Goal: Transaction & Acquisition: Purchase product/service

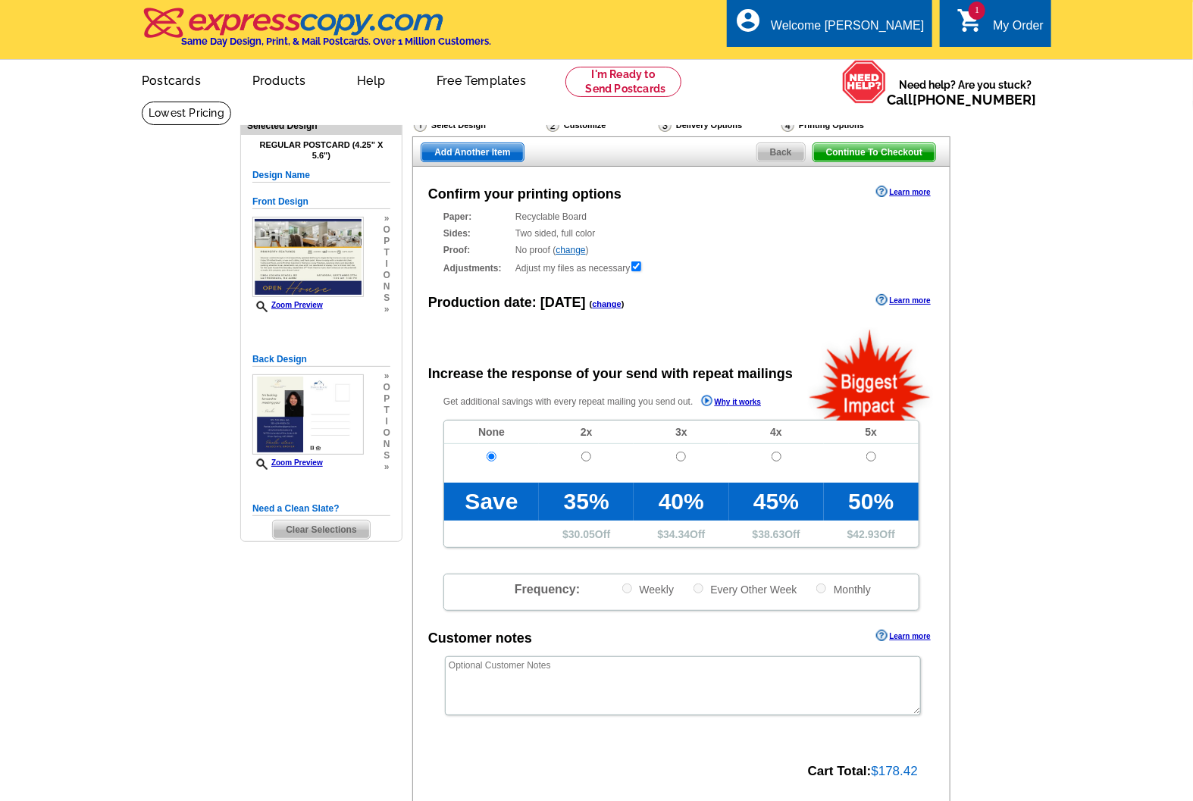
click at [888, 153] on span "Continue To Checkout" at bounding box center [874, 152] width 122 height 18
click at [891, 154] on span "Continue To Checkout" at bounding box center [874, 152] width 122 height 18
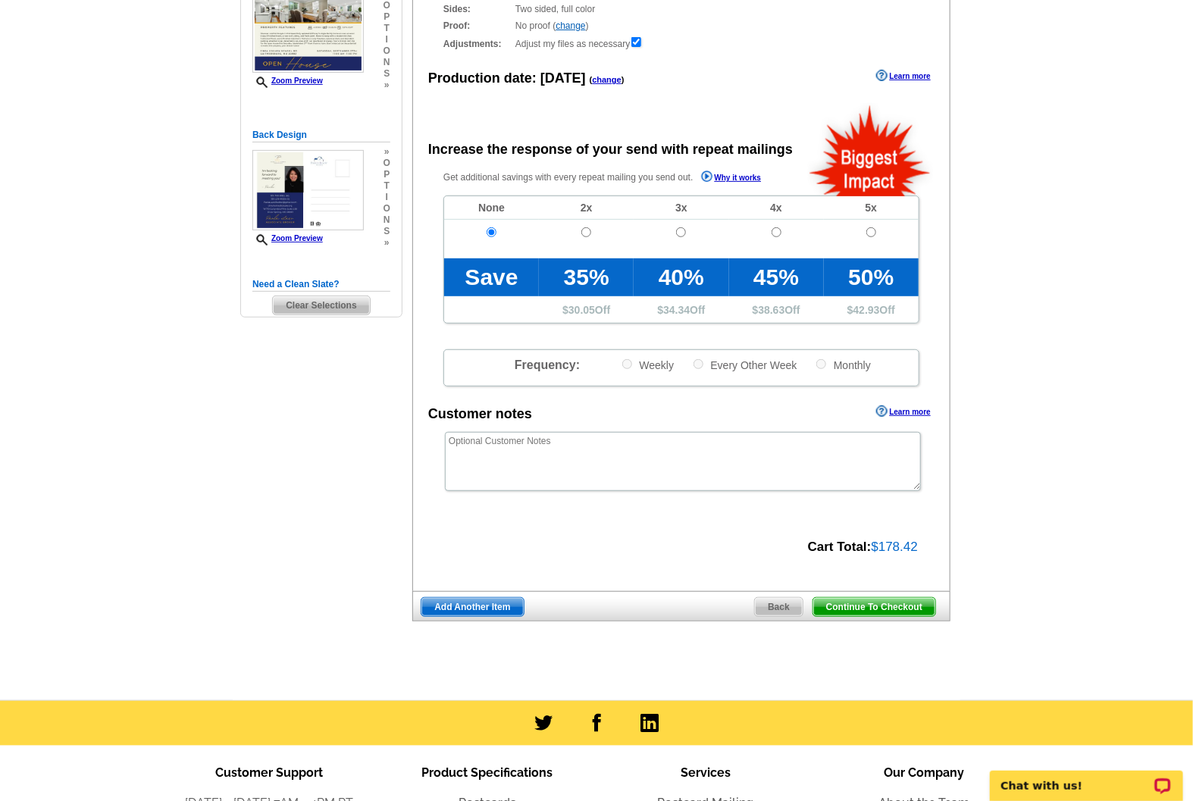
click at [895, 610] on span "Continue To Checkout" at bounding box center [874, 607] width 122 height 18
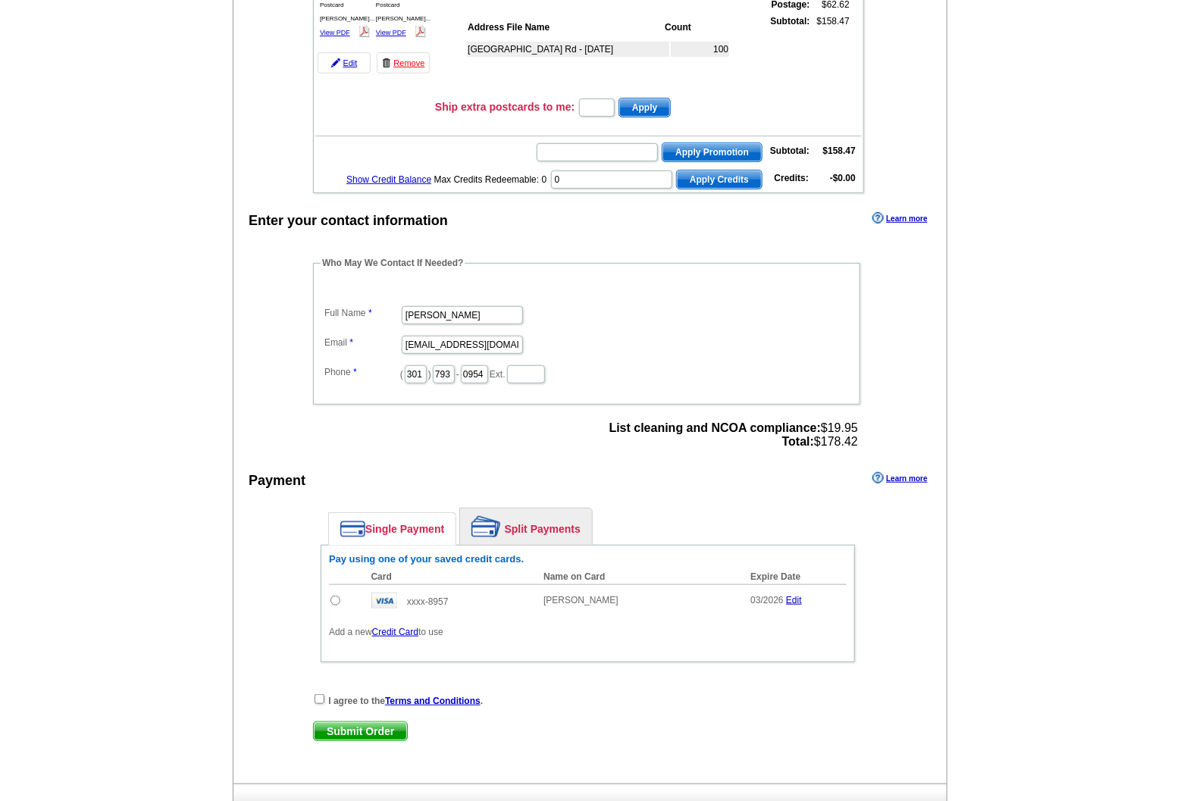
scroll to position [449, 0]
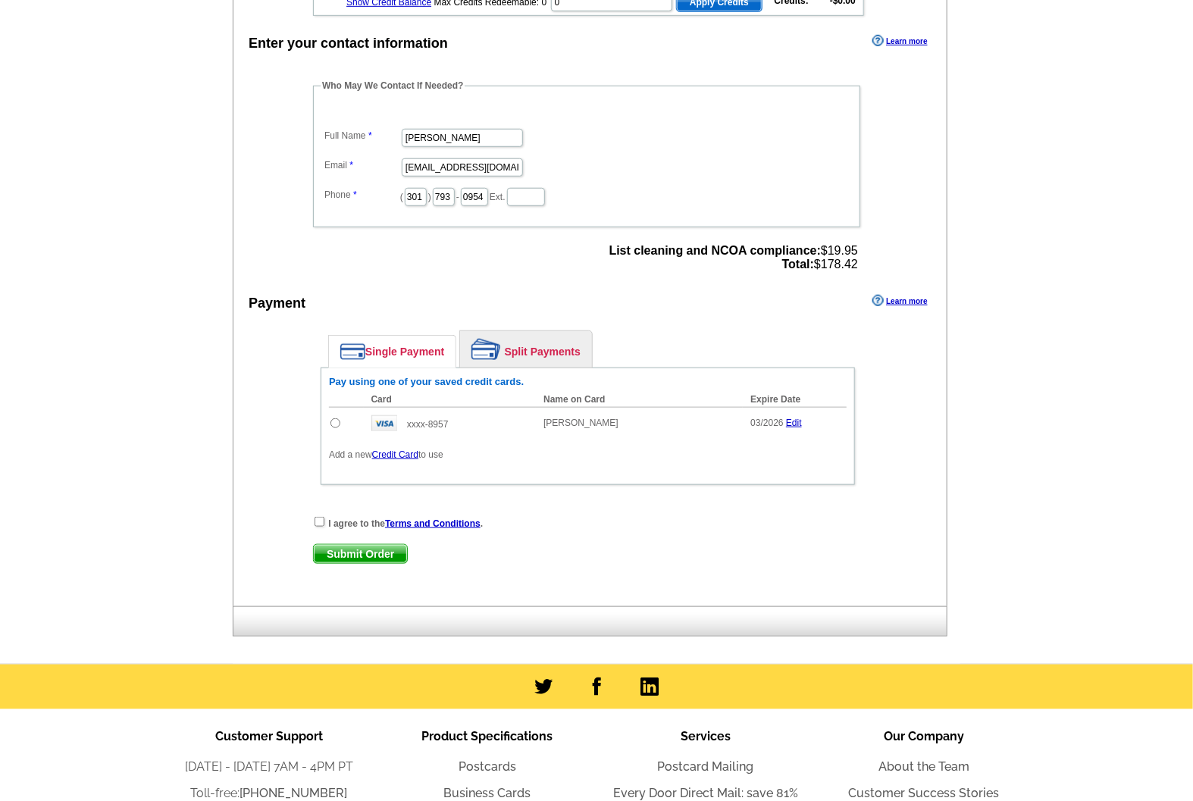
click at [336, 418] on input "radio" at bounding box center [335, 423] width 10 height 10
radio input "true"
click at [318, 517] on input "checkbox" at bounding box center [320, 522] width 10 height 10
checkbox input "true"
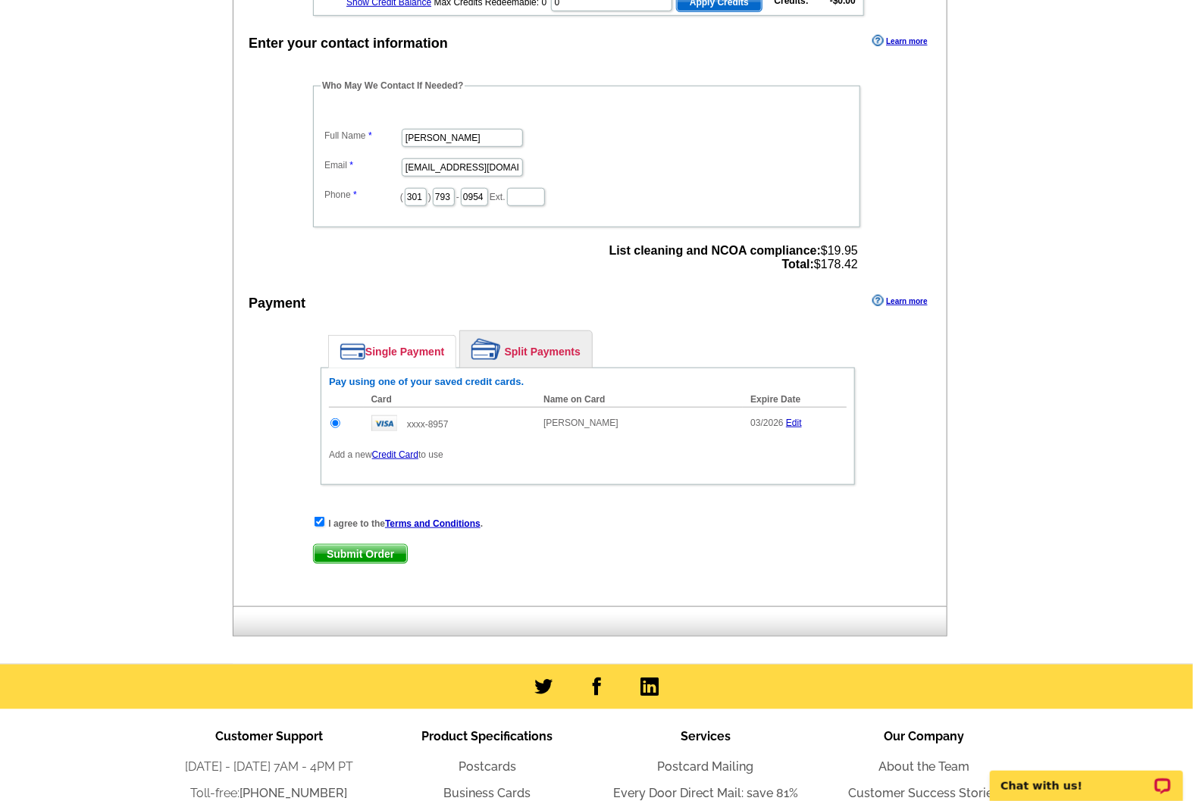
click at [1112, 274] on main "Add Another Item Checkout Order Name: My Order [DATE] Save Order Review your or…" at bounding box center [596, 158] width 1193 height 1012
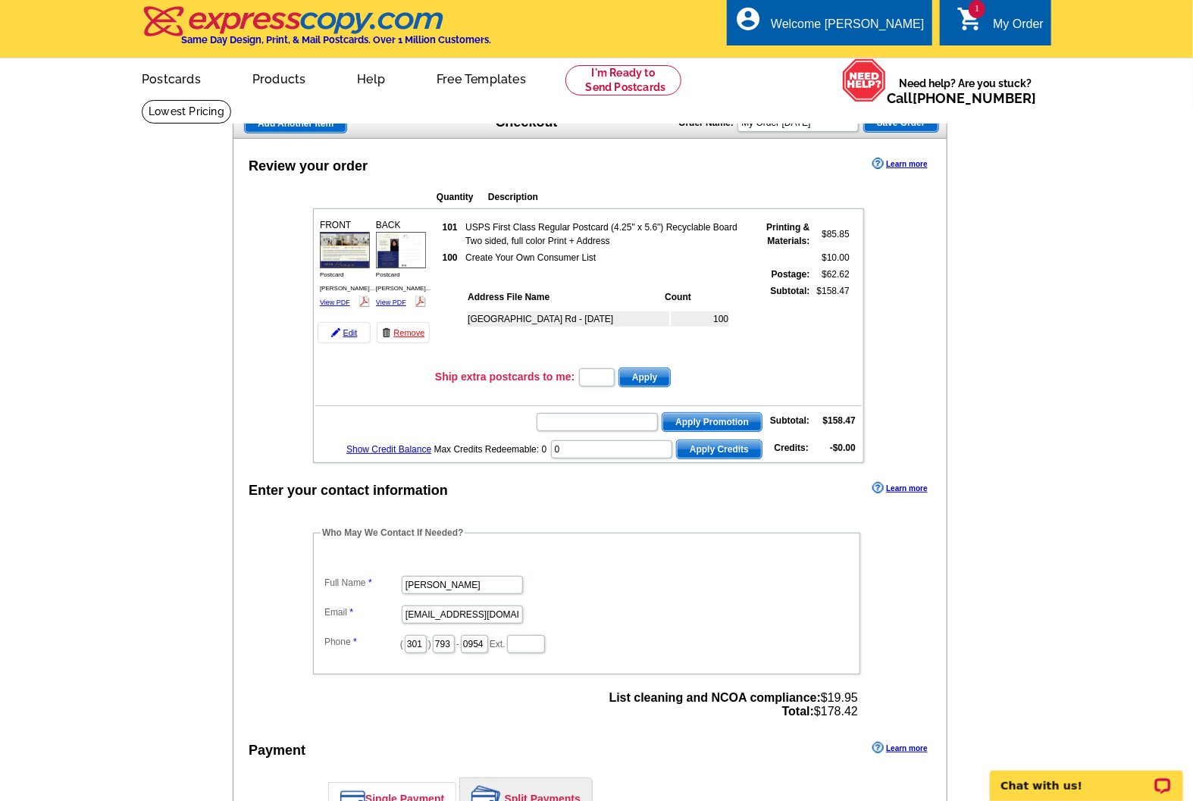
scroll to position [0, 0]
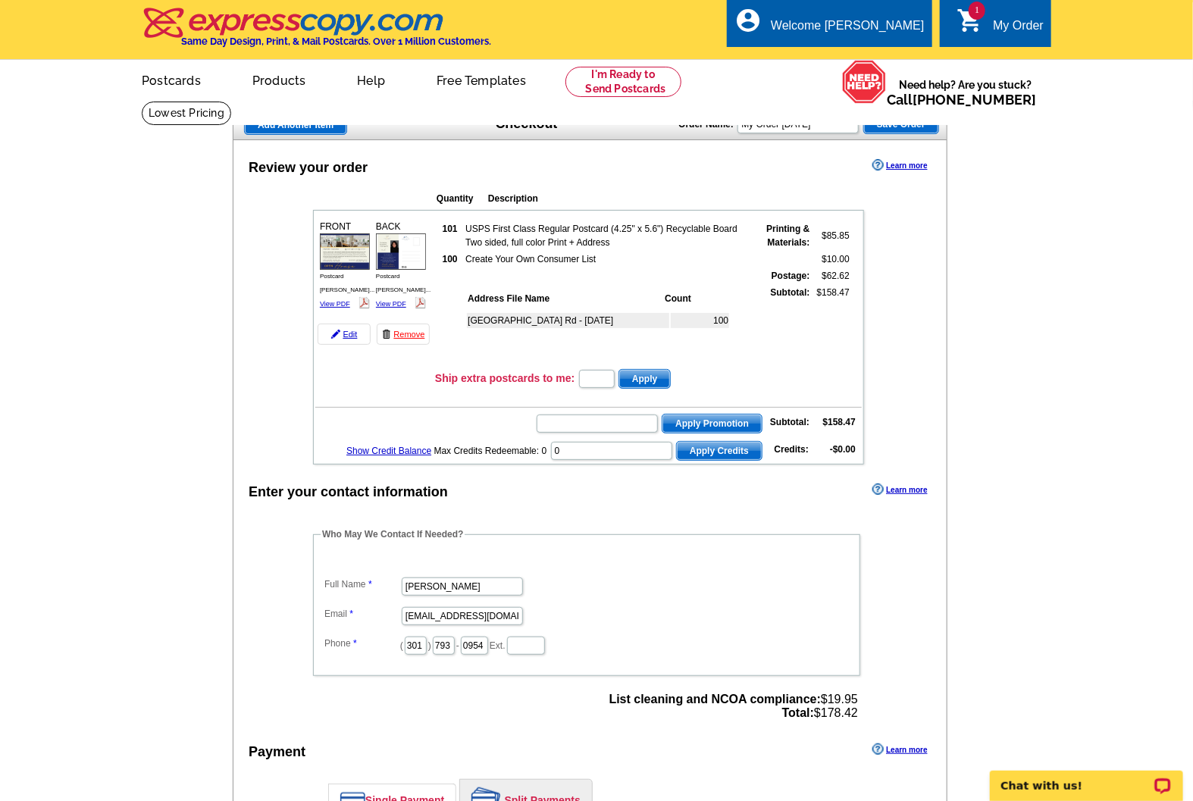
click at [988, 366] on main "Add Another Item Checkout Order Name: My Order [DATE] Save Order Review your or…" at bounding box center [596, 607] width 1193 height 1012
click at [1017, 183] on main "Add Another Item Checkout Order Name: My Order [DATE] Save Order Review your or…" at bounding box center [596, 607] width 1193 height 1012
click at [603, 419] on input "text" at bounding box center [597, 424] width 121 height 18
paste input "CHAT20"
type input "CHAT20"
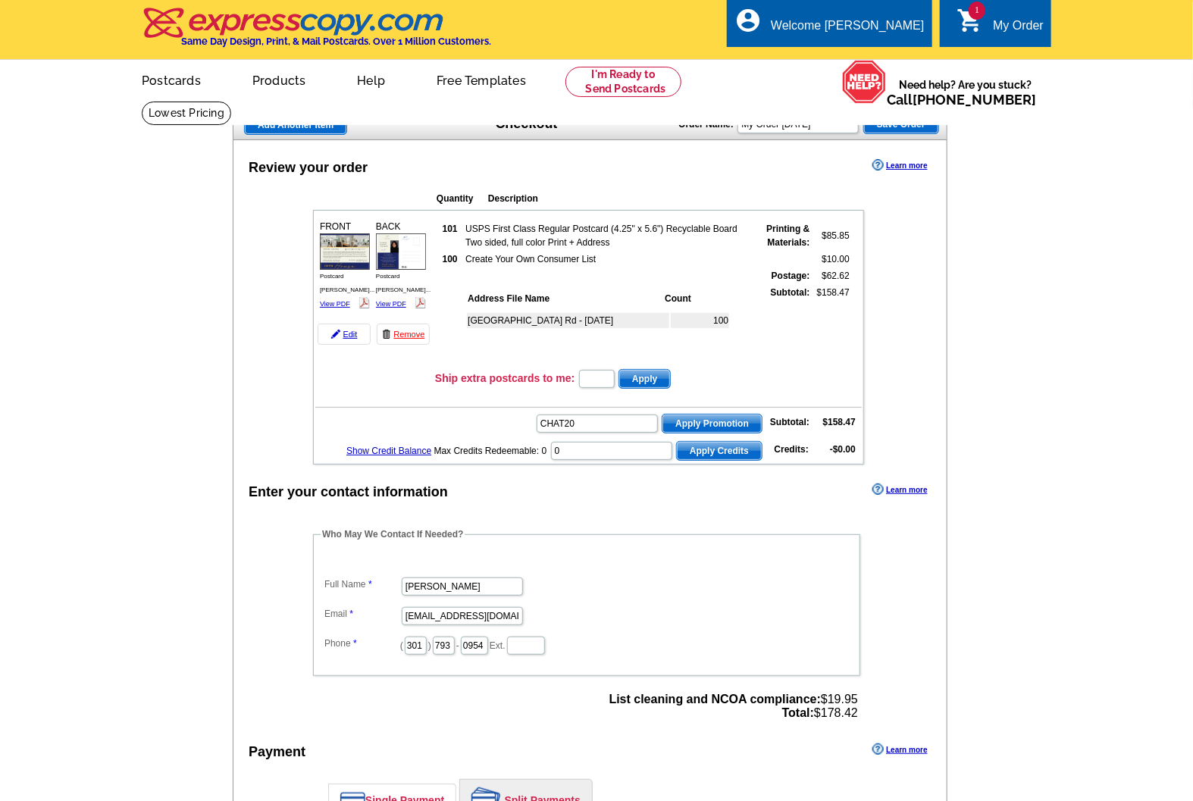
click at [693, 417] on span "Apply Promotion" at bounding box center [712, 424] width 99 height 18
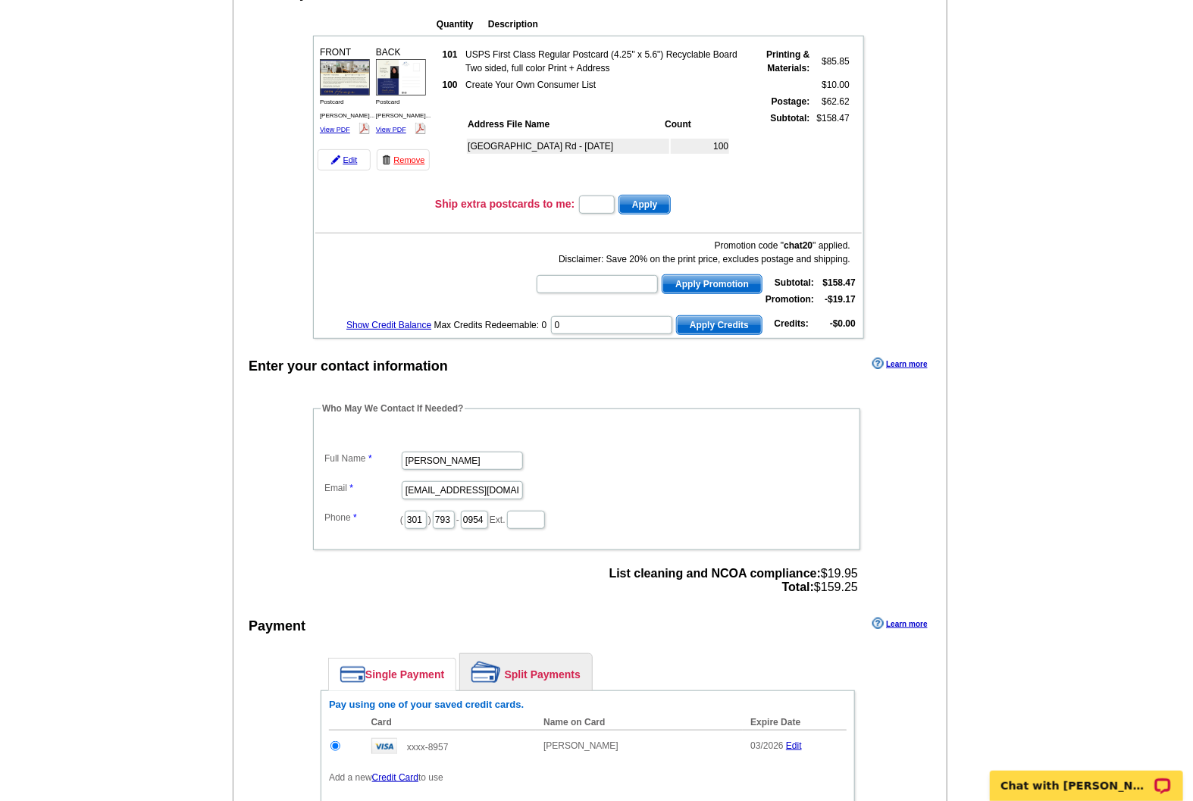
scroll to position [337, 0]
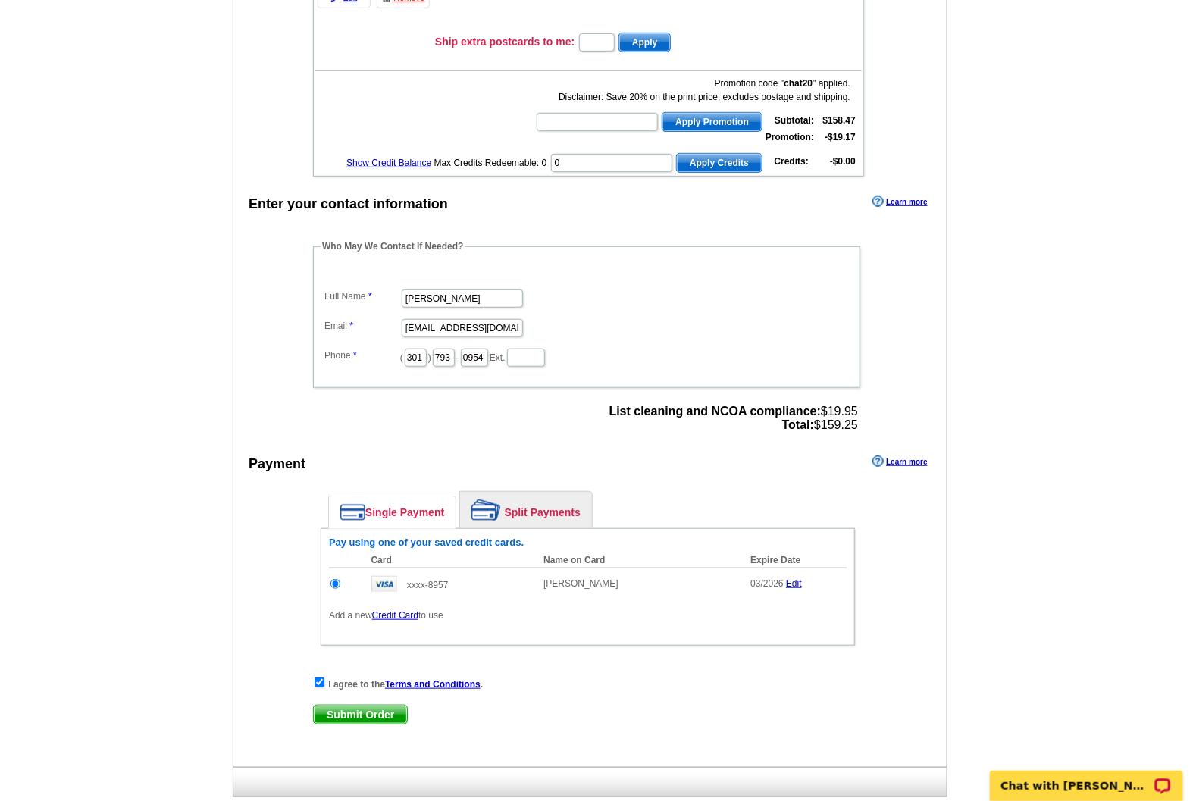
click at [370, 706] on span "Submit Order" at bounding box center [360, 715] width 93 height 18
